Goal: Task Accomplishment & Management: Use online tool/utility

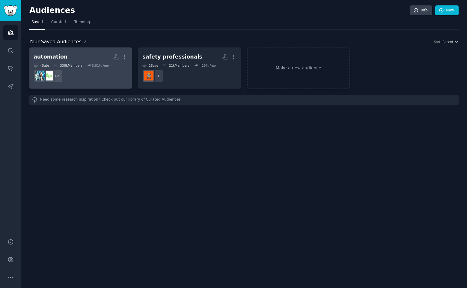
click at [110, 74] on dd "+ 2" at bounding box center [81, 76] width 94 height 17
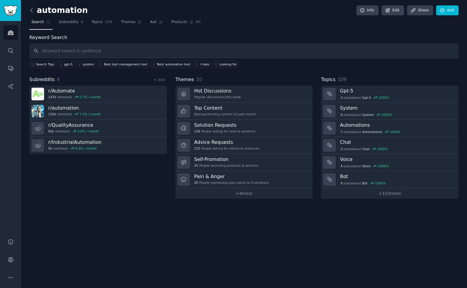
click at [31, 10] on icon at bounding box center [32, 10] width 2 height 4
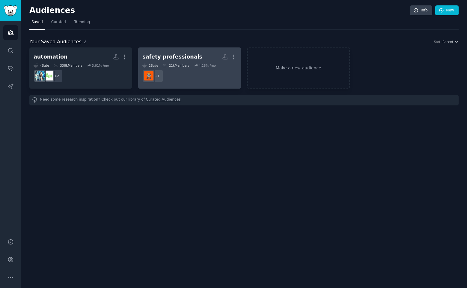
click at [162, 62] on h2 "safety professionals More" at bounding box center [190, 57] width 94 height 11
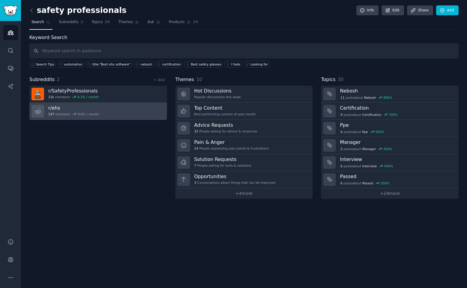
click at [81, 109] on h3 "r/ ehs" at bounding box center [73, 108] width 51 height 6
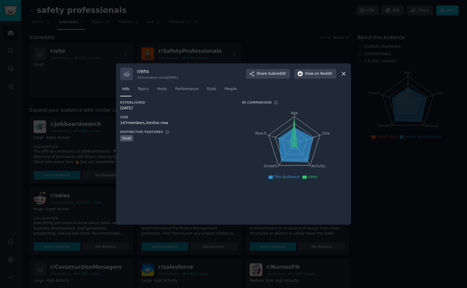
click at [95, 53] on div at bounding box center [233, 144] width 467 height 288
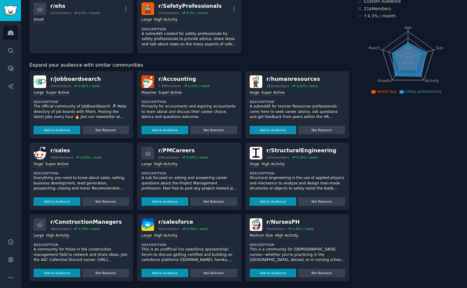
scroll to position [47, 0]
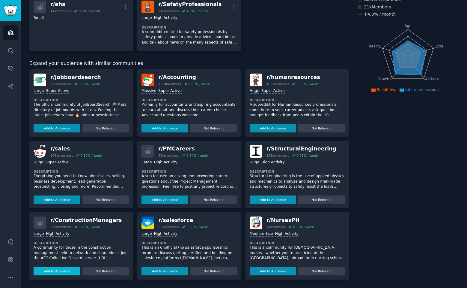
click at [49, 271] on button "Add to Audience" at bounding box center [57, 271] width 47 height 8
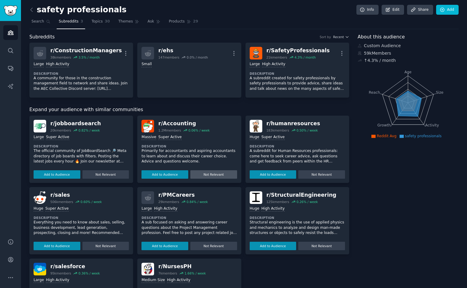
scroll to position [0, 0]
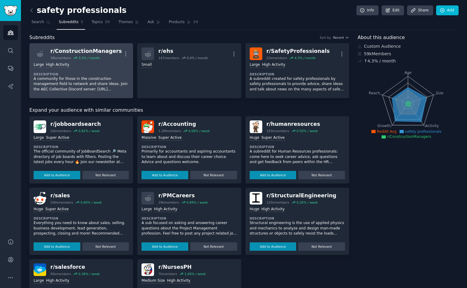
click at [79, 52] on div "r/ ConstructionManagers" at bounding box center [85, 51] width 71 height 8
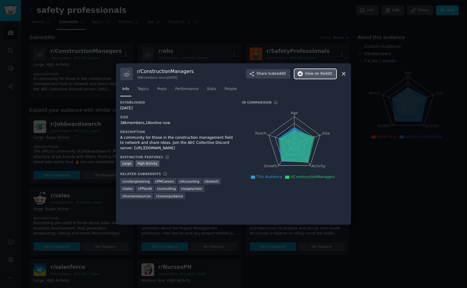
click at [316, 76] on span "on Reddit" at bounding box center [323, 73] width 17 height 5
